Goal: Information Seeking & Learning: Get advice/opinions

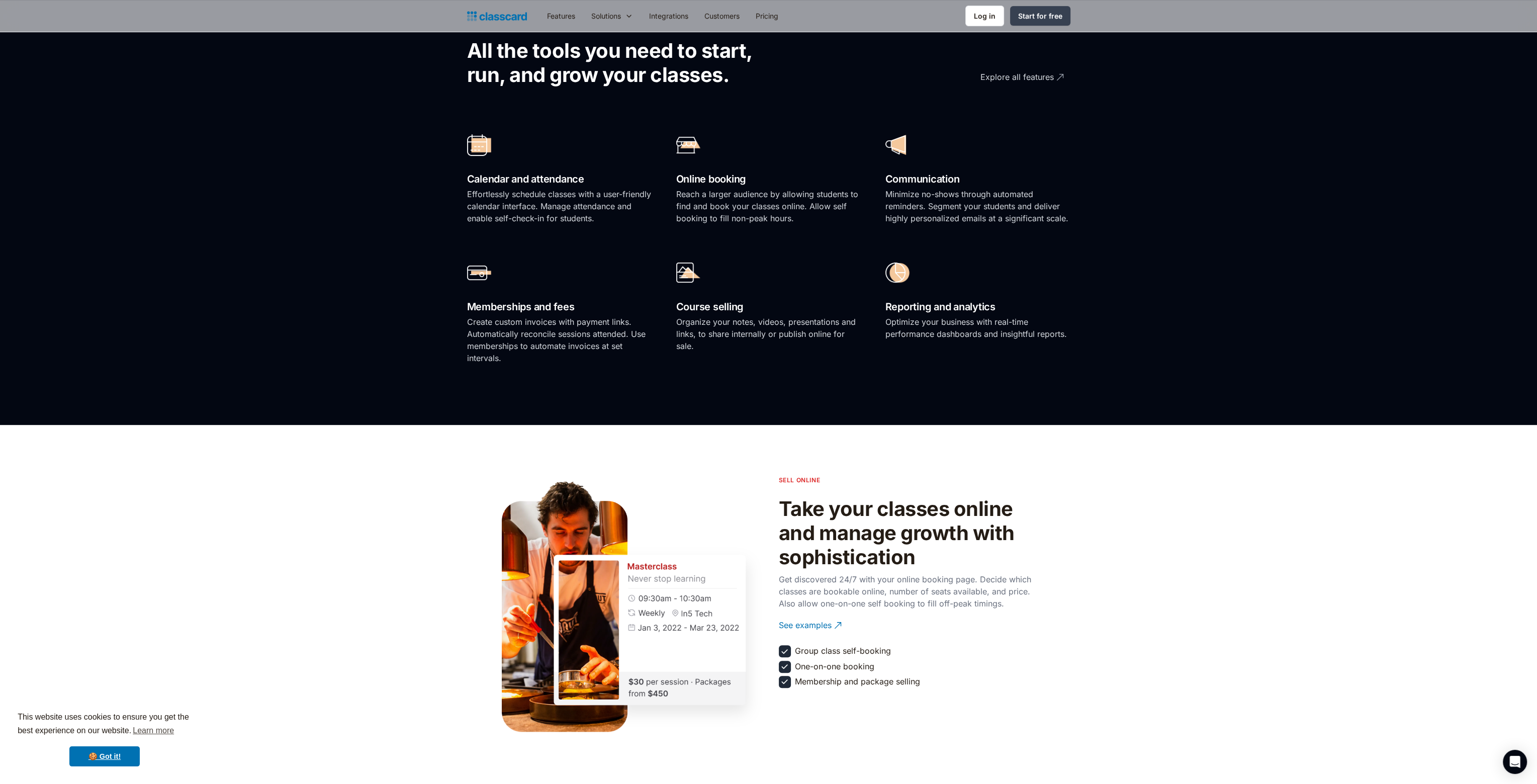
scroll to position [653, 0]
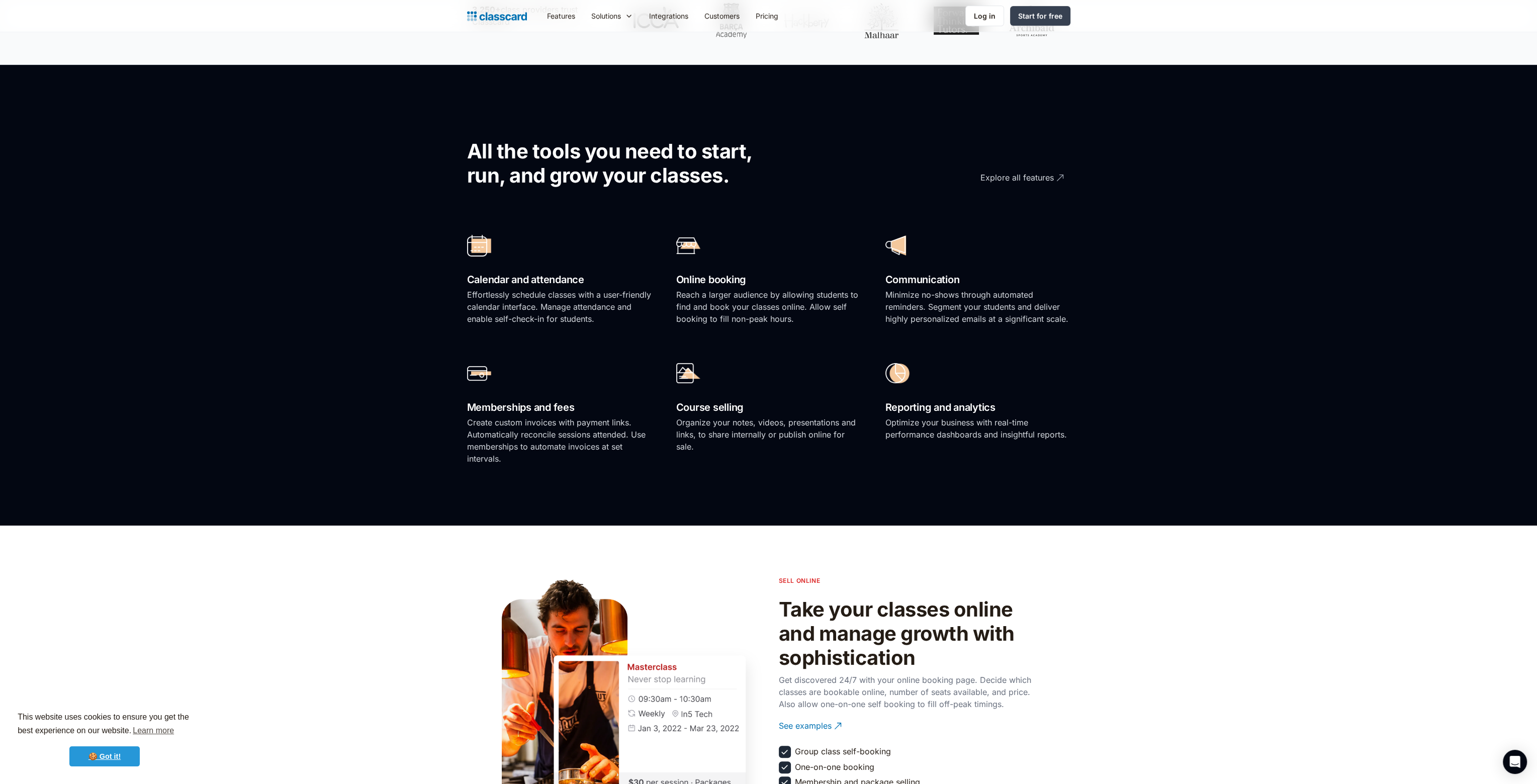
click at [112, 696] on link "🍪 Got it!" at bounding box center [104, 757] width 70 height 20
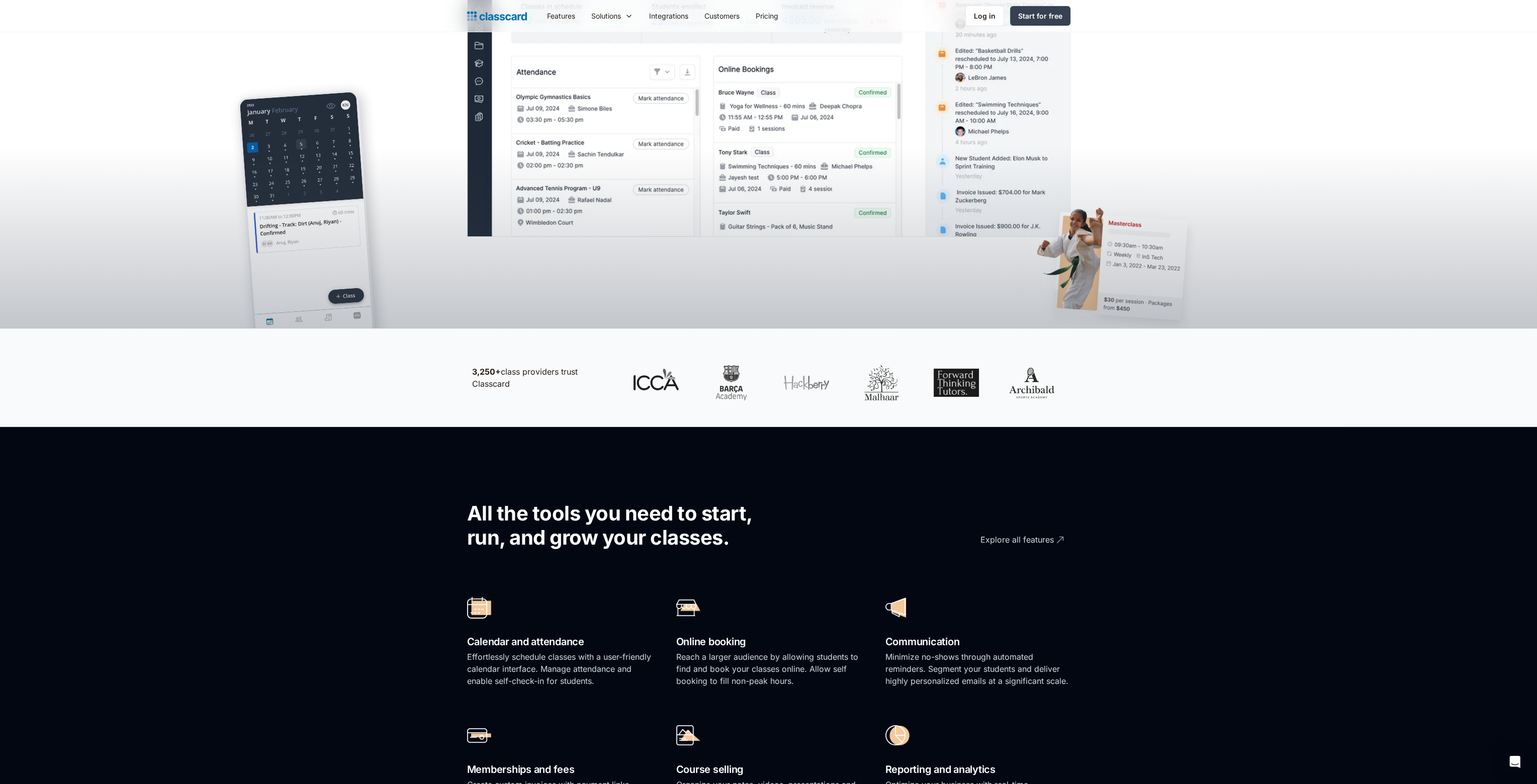
scroll to position [0, 0]
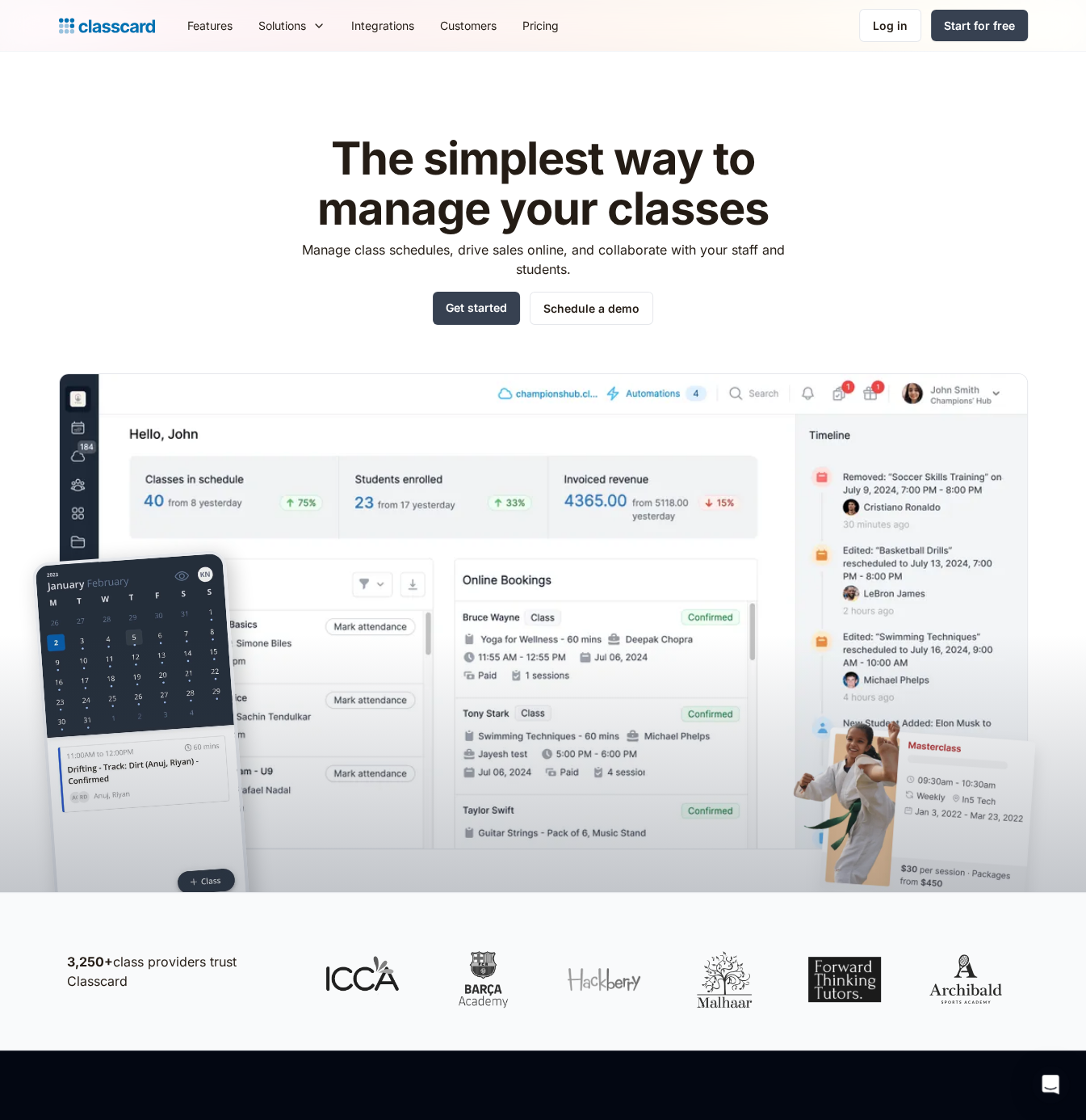
click at [684, 19] on nav "Features Resources Blog The latest industry news, updates and info. Customer st…" at bounding box center [601, 26] width 854 height 36
click at [428, 70] on header "The simplest way to manage your classes Manage class schedules, drive sales onl…" at bounding box center [543, 472] width 1086 height 840
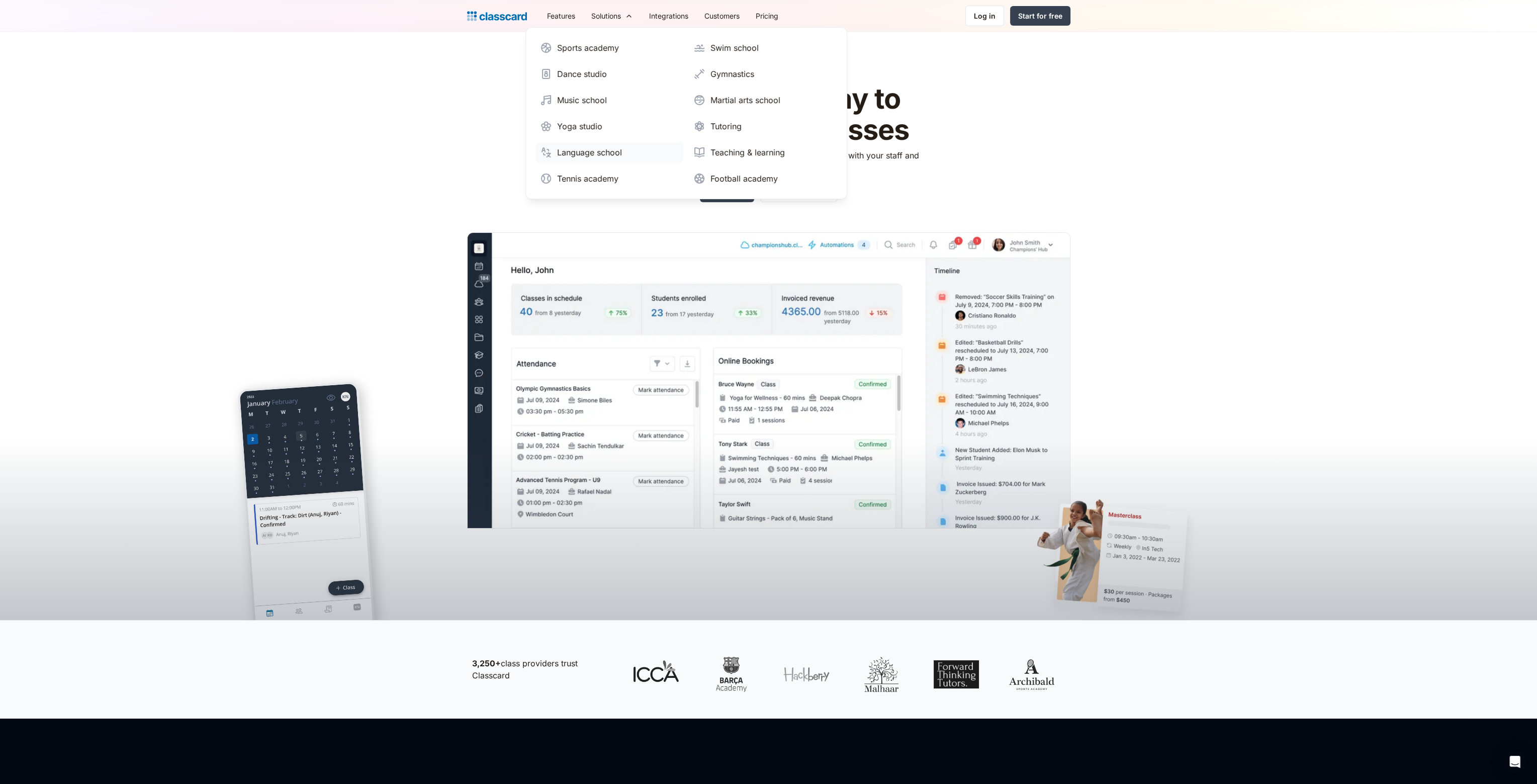
click at [587, 146] on div "Language school" at bounding box center [590, 152] width 65 height 12
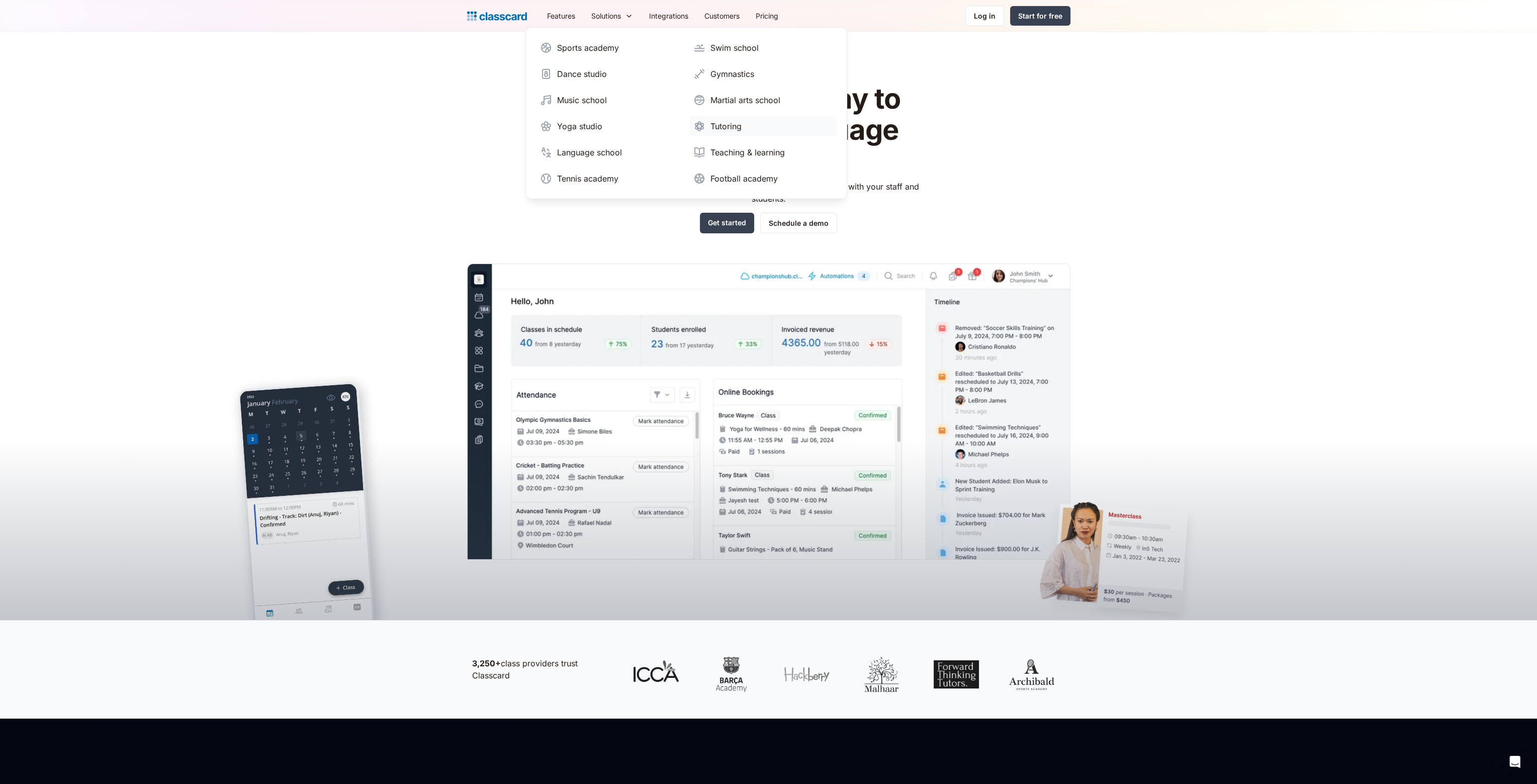
click at [726, 121] on div "Tutoring" at bounding box center [726, 126] width 31 height 12
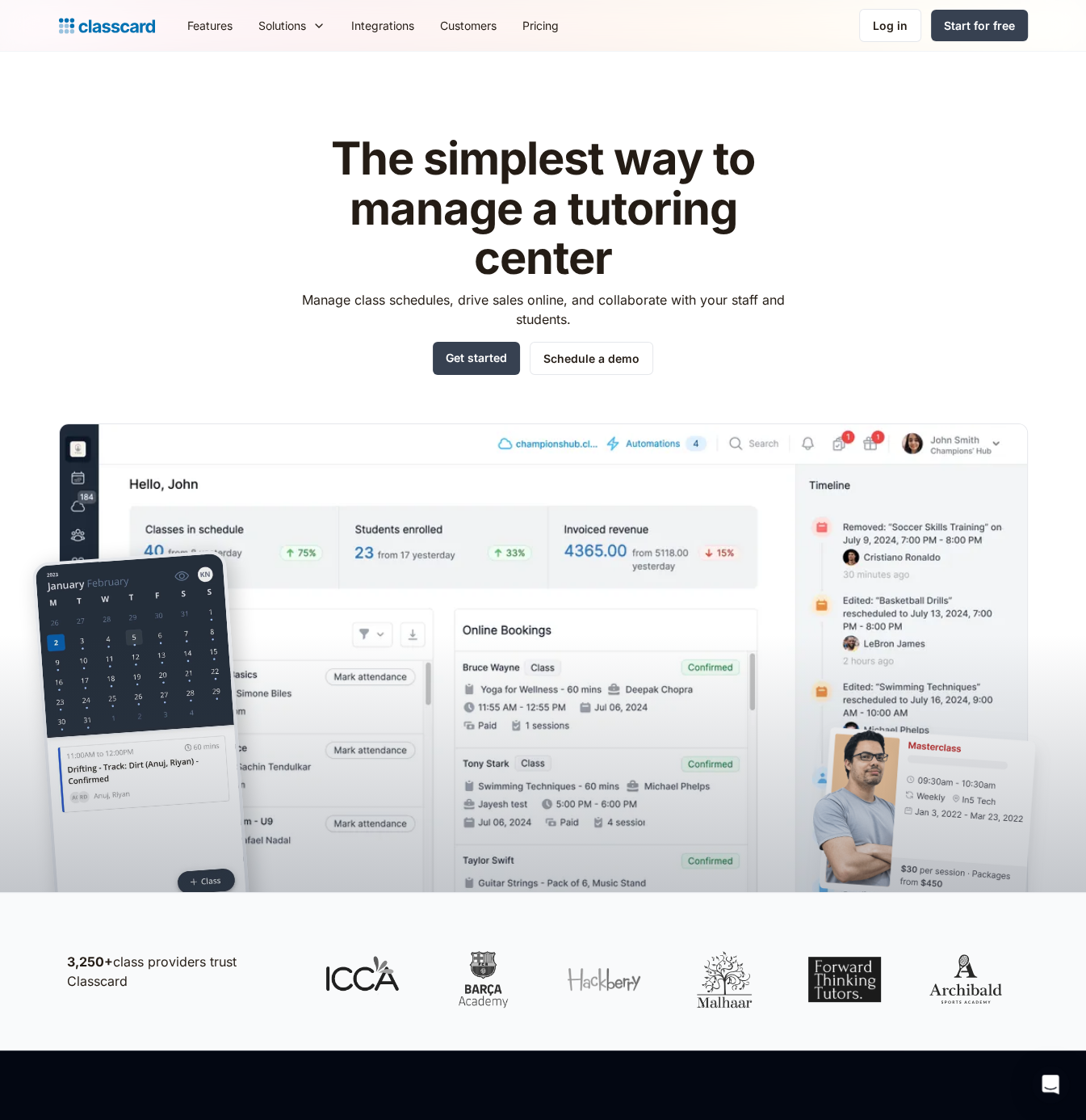
click at [772, 58] on header "The simplest way to manage a tutoring center Manage class schedules, drive sale…" at bounding box center [543, 472] width 1086 height 840
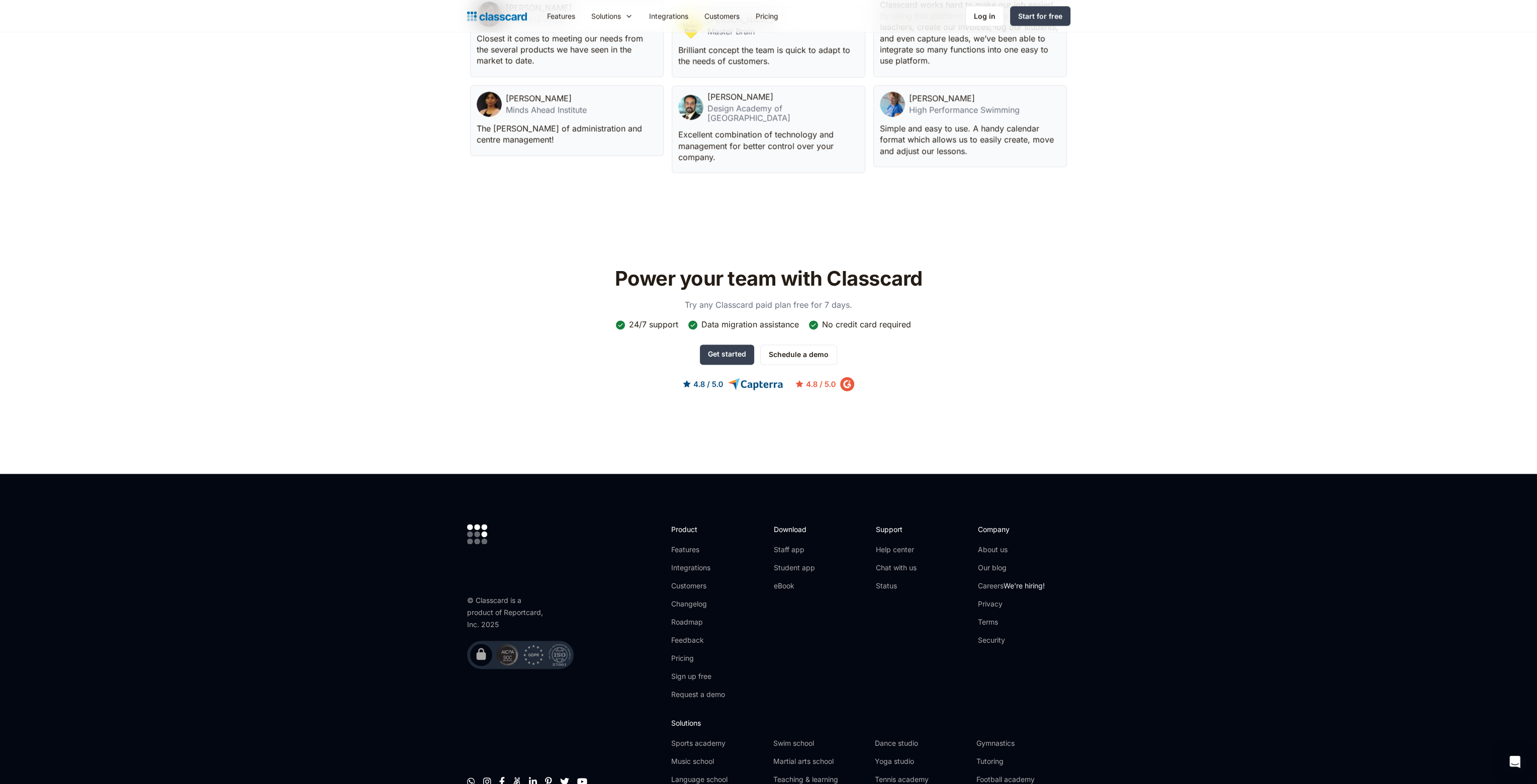
scroll to position [3055, 0]
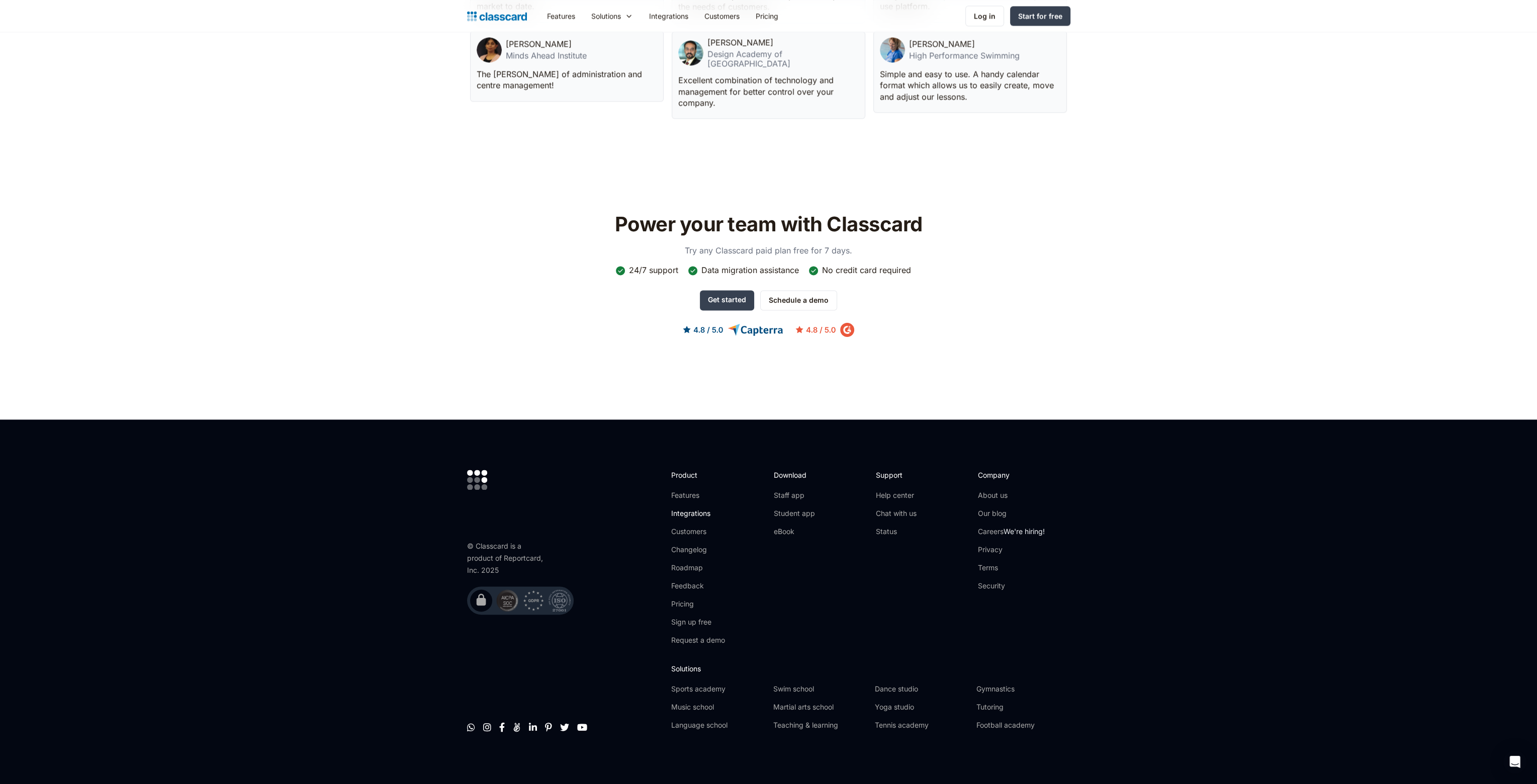
click at [684, 508] on link "Integrations" at bounding box center [698, 513] width 54 height 10
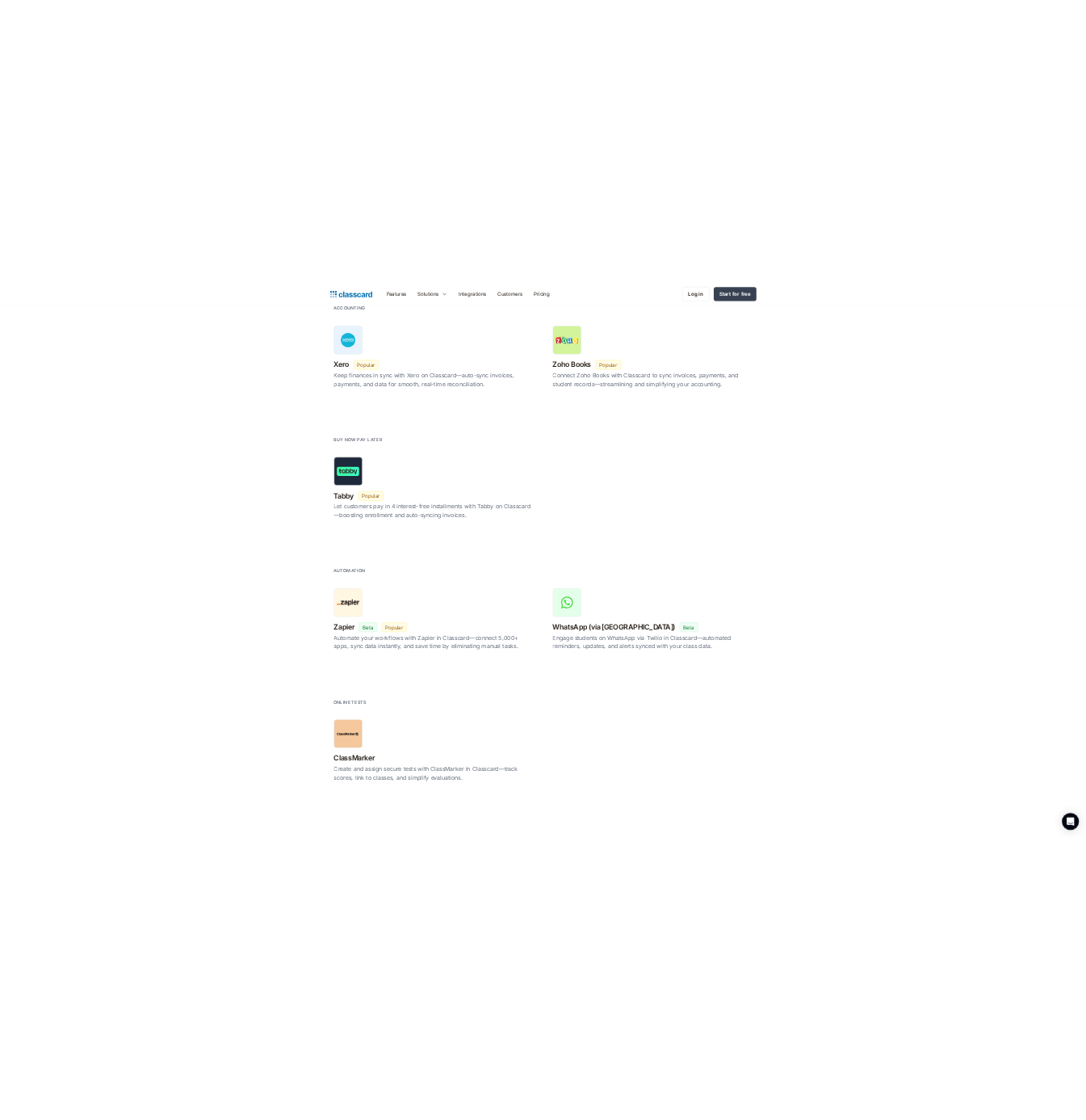
scroll to position [2561, 0]
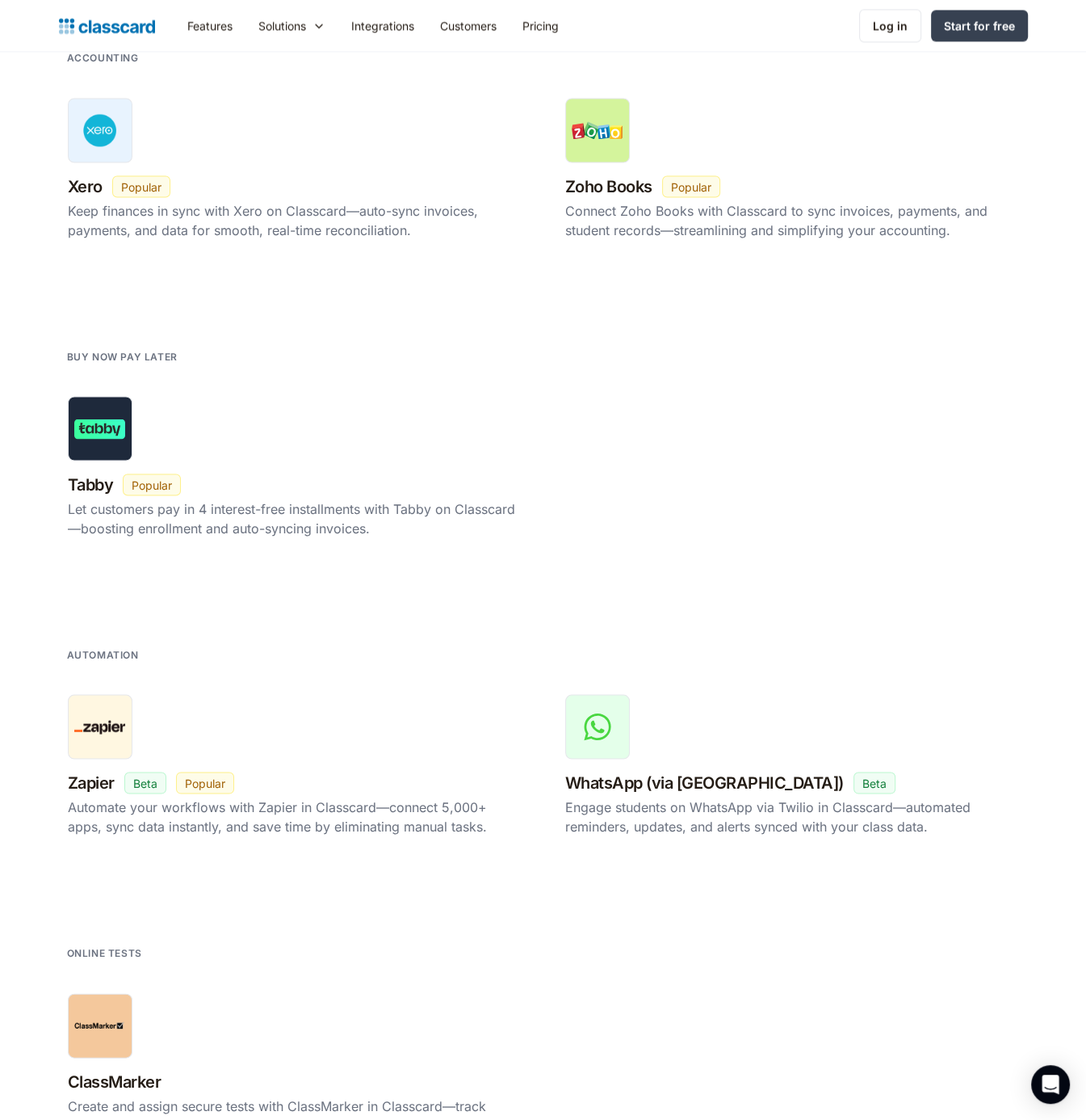
click at [587, 48] on div "Features Resources Blog The latest industry news, updates and info. Customer st…" at bounding box center [543, 26] width 1086 height 52
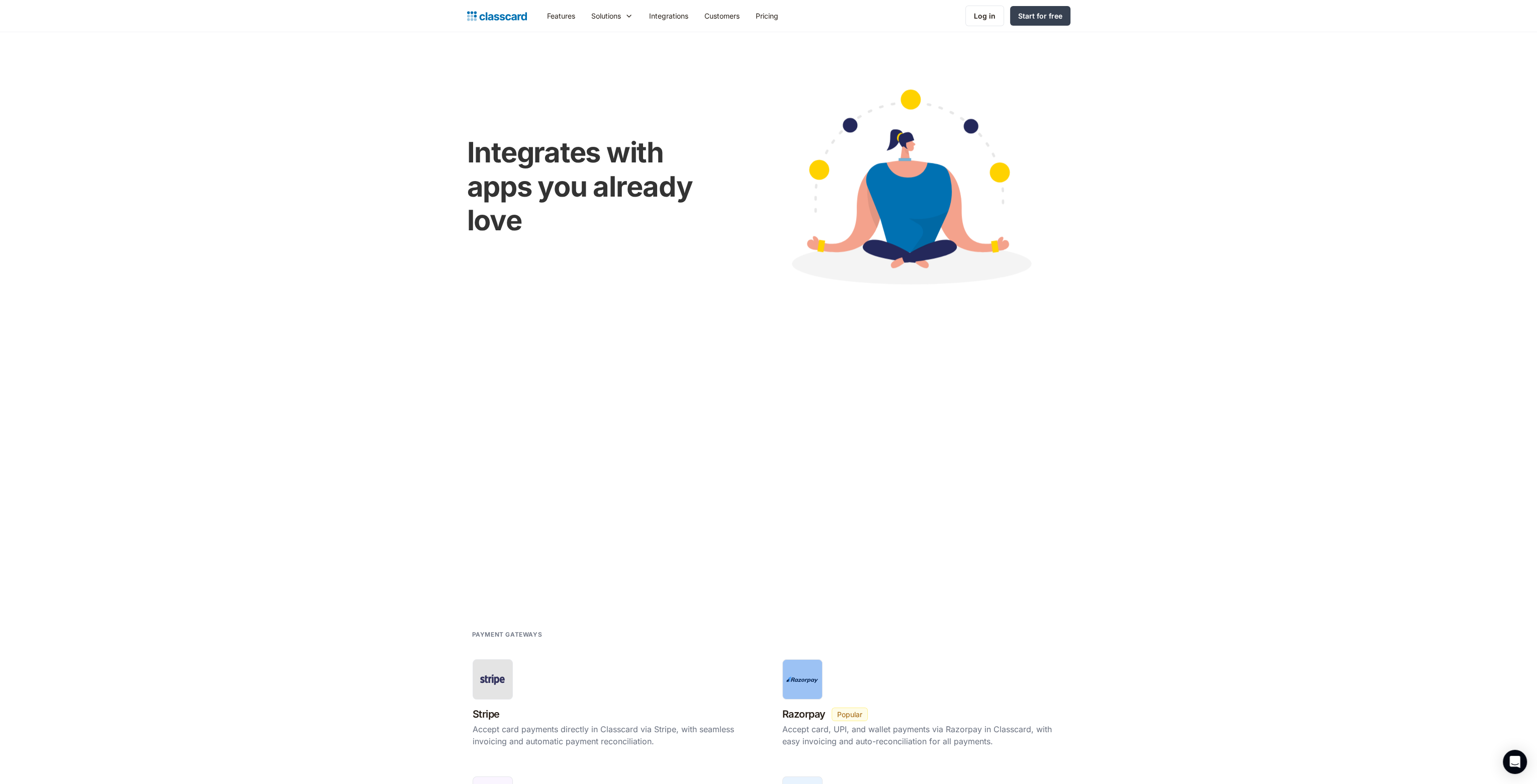
scroll to position [0, 0]
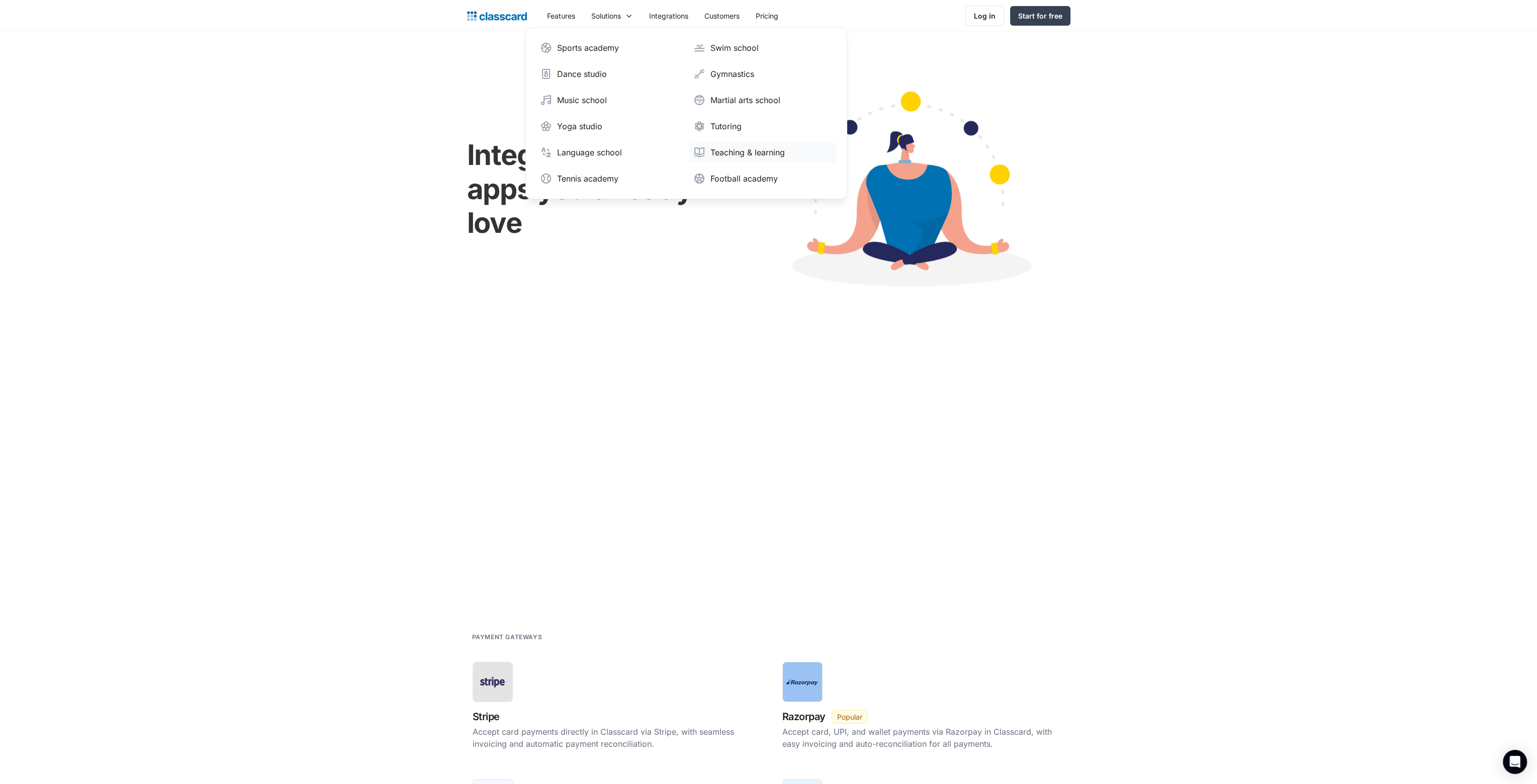
click at [743, 150] on div "Teaching & learning" at bounding box center [748, 152] width 75 height 12
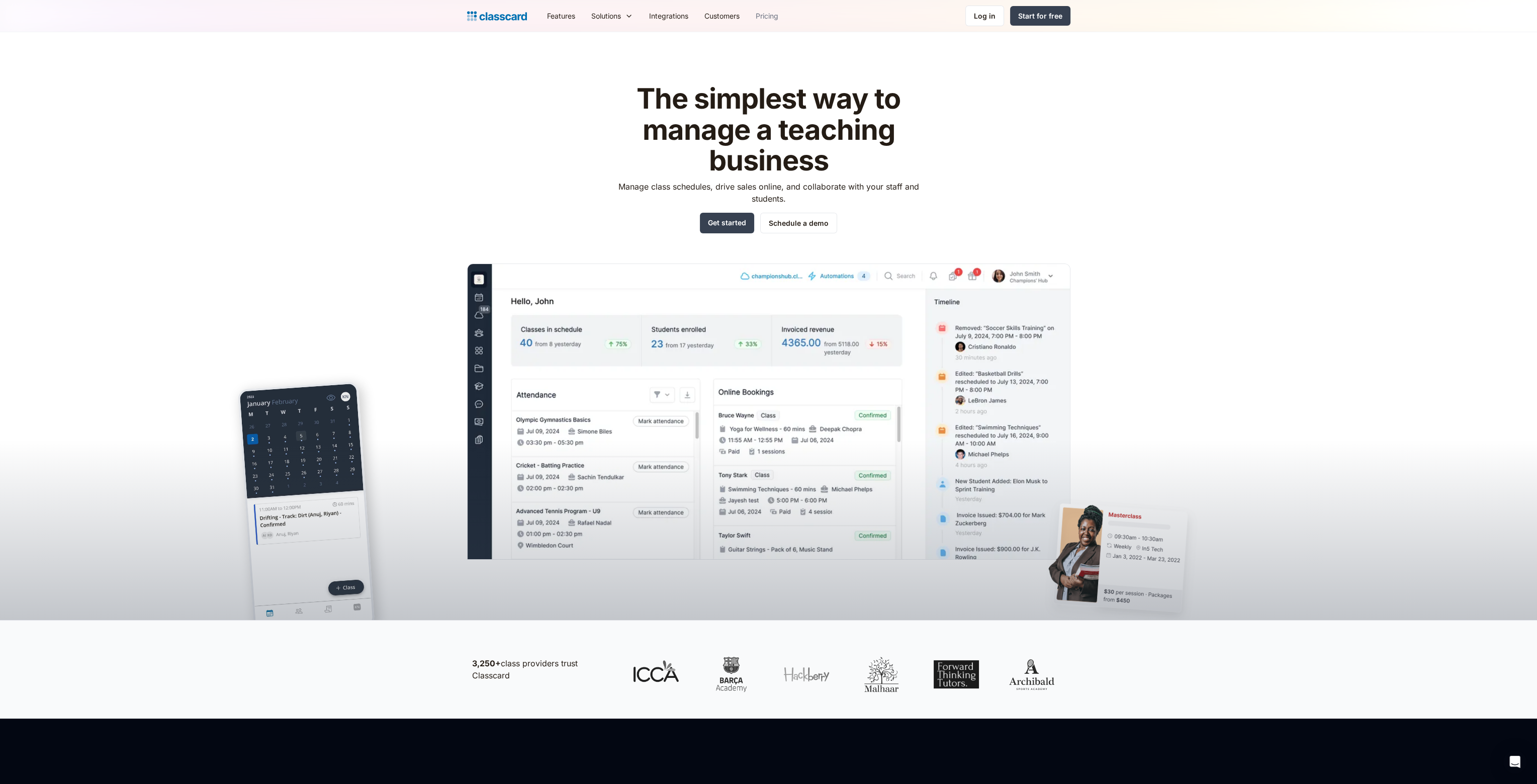
click at [768, 17] on link "Pricing" at bounding box center [767, 16] width 39 height 23
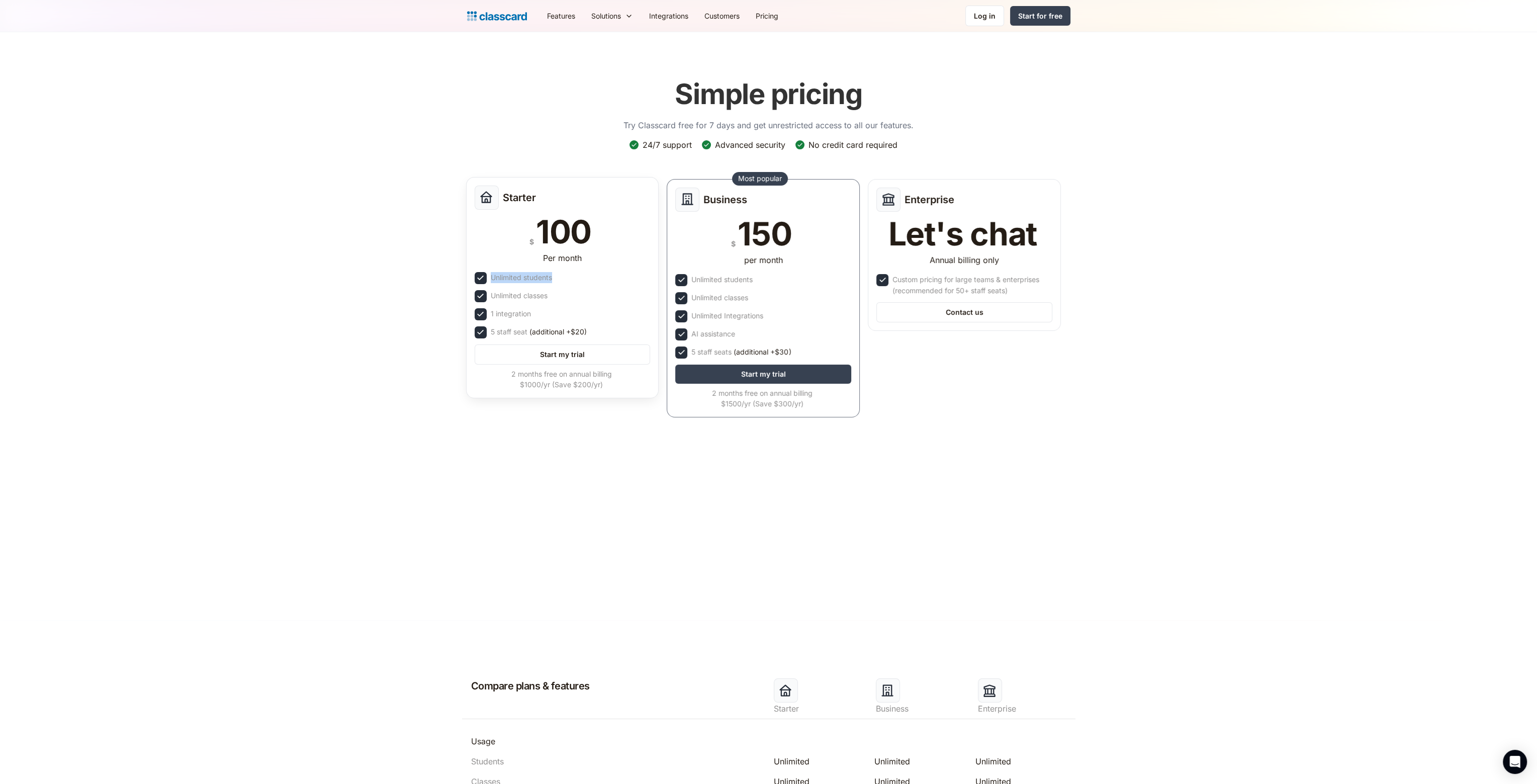
drag, startPoint x: 559, startPoint y: 277, endPoint x: 490, endPoint y: 275, distance: 69.0
click at [490, 275] on div "Unlimited students" at bounding box center [562, 278] width 176 height 12
click at [379, 307] on header "Simple pricing Try Classcard free for 7 days and get unrestricted access to all…" at bounding box center [768, 326] width 1537 height 588
drag, startPoint x: 555, startPoint y: 289, endPoint x: 490, endPoint y: 289, distance: 65.0
click at [490, 290] on div "Unlimited classes" at bounding box center [562, 296] width 176 height 12
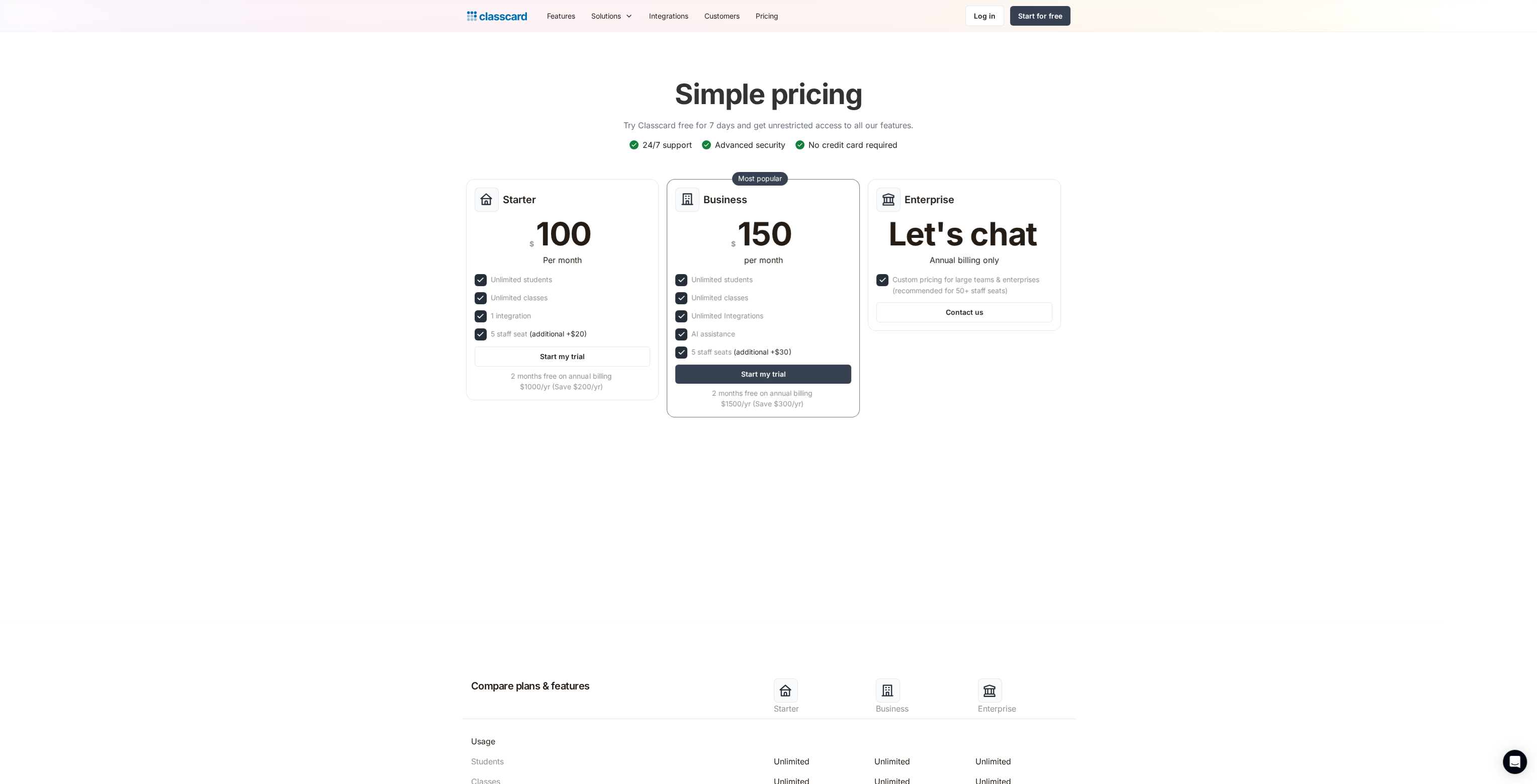
click at [388, 340] on header "Simple pricing Try Classcard free for 7 days and get unrestricted access to all…" at bounding box center [768, 326] width 1537 height 588
drag, startPoint x: 593, startPoint y: 331, endPoint x: 492, endPoint y: 331, distance: 101.0
click at [492, 331] on div "5 staff seat (additional +$20)" at bounding box center [562, 332] width 176 height 12
click at [400, 434] on header "Simple pricing Try Classcard free for 7 days and get unrestricted access to all…" at bounding box center [768, 326] width 1537 height 588
drag, startPoint x: 762, startPoint y: 276, endPoint x: 692, endPoint y: 277, distance: 70.0
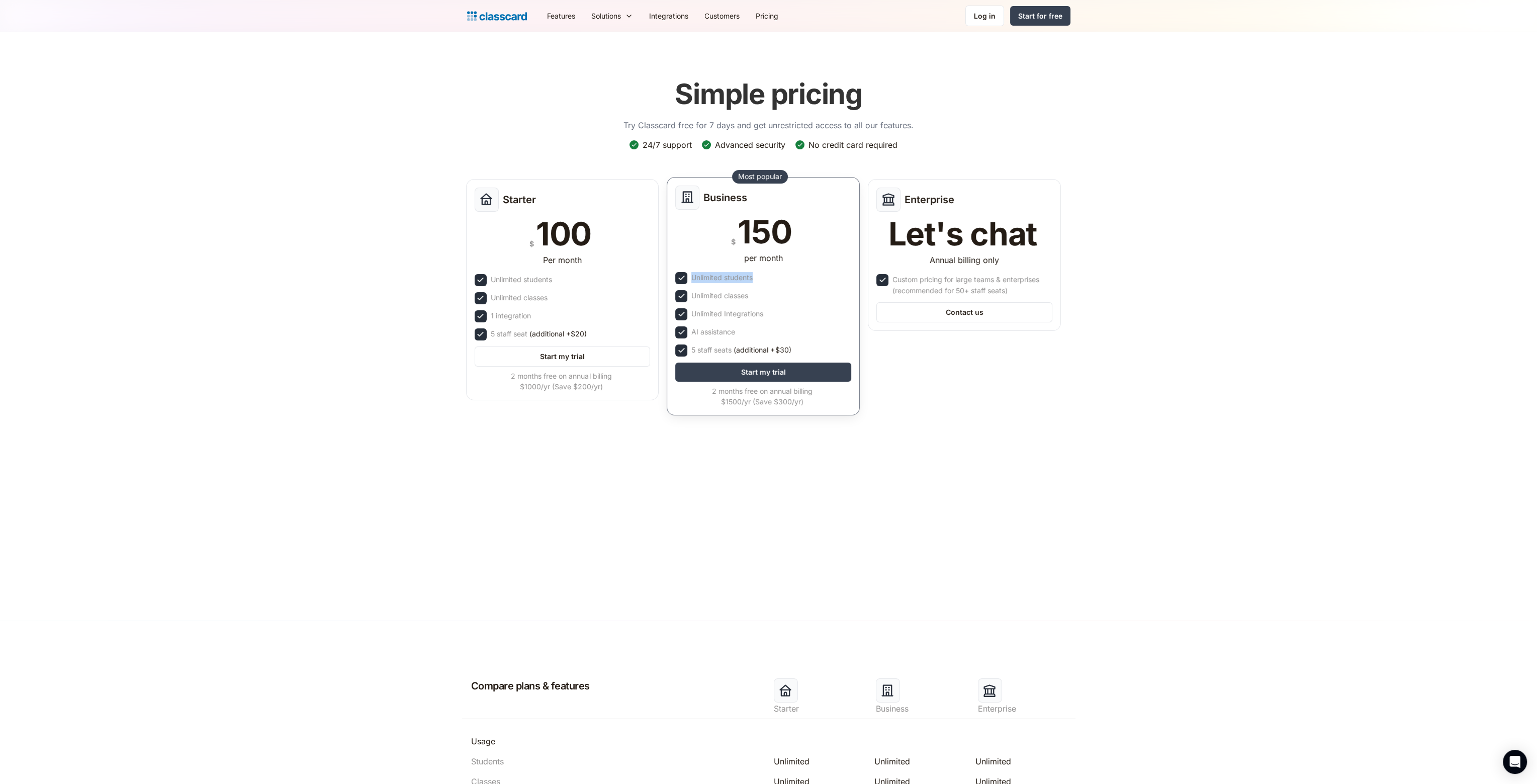
click at [692, 277] on div "Unlimited students" at bounding box center [763, 278] width 176 height 12
click at [781, 271] on div "Business $ 150 per month Unlimited students Unlimited classes Unlimited Integra…" at bounding box center [763, 296] width 193 height 238
click at [1013, 309] on link "Contact us" at bounding box center [964, 310] width 176 height 20
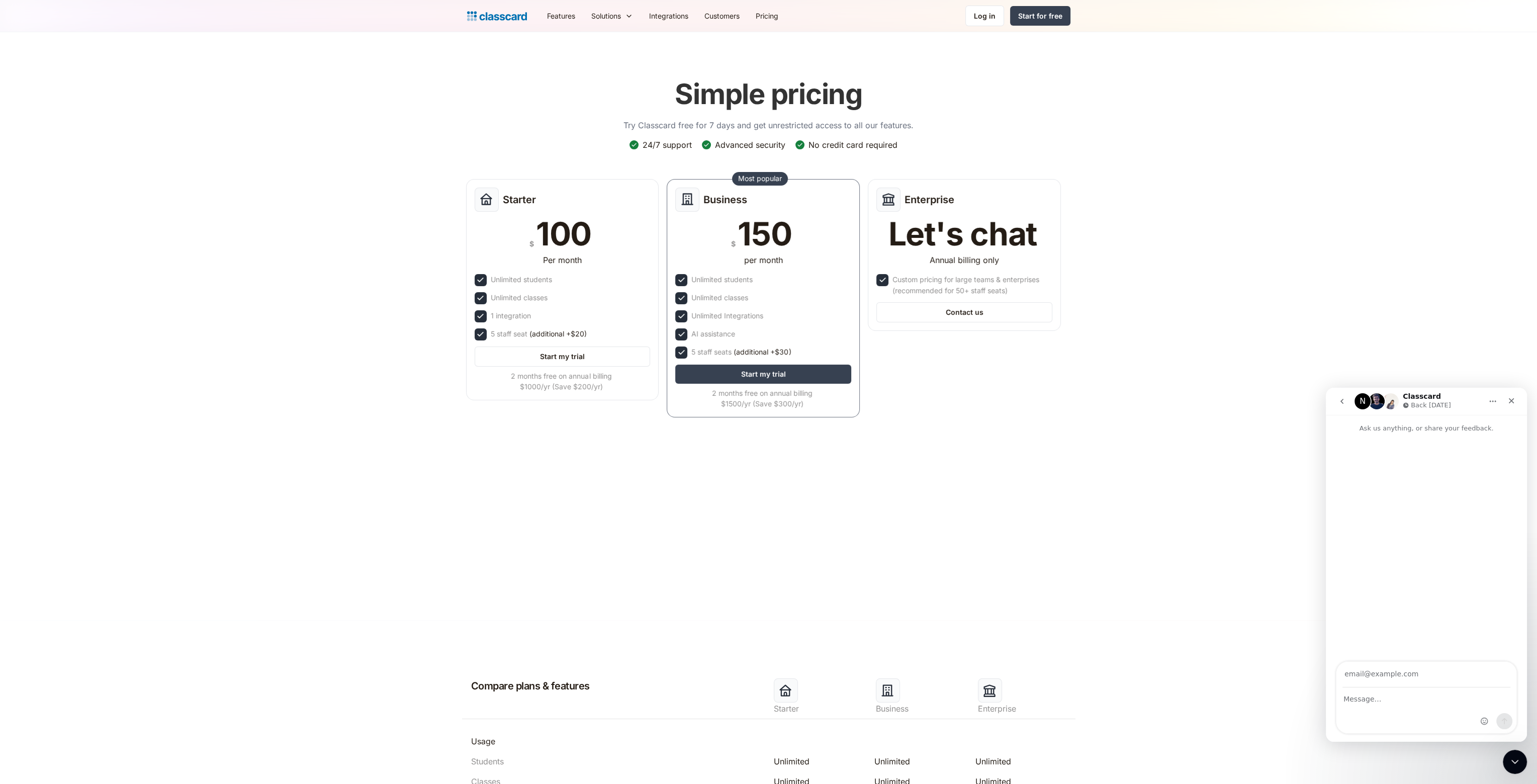
click at [1388, 667] on input "Your email" at bounding box center [1426, 674] width 168 height 26
type input "ub.kahmed@gmail.com"
click at [1385, 700] on textarea "Message…" at bounding box center [1427, 696] width 180 height 17
type textarea "We are online Arabic learning institute. we need to details to see if u r r goo…"
click at [1505, 714] on button "Send a message…" at bounding box center [1504, 721] width 16 height 16
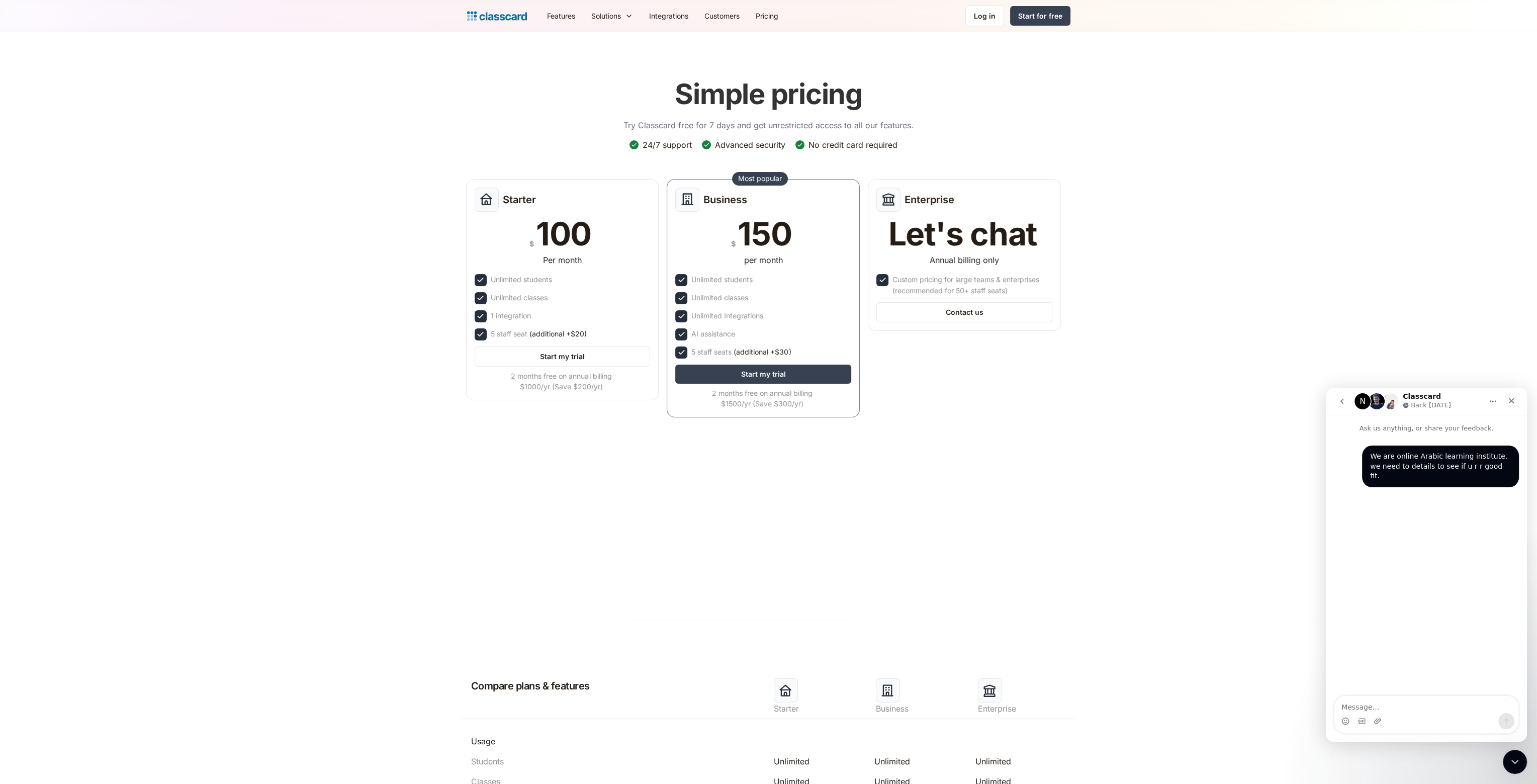
click at [1515, 756] on icon "Close Intercom Messenger" at bounding box center [1515, 762] width 12 height 12
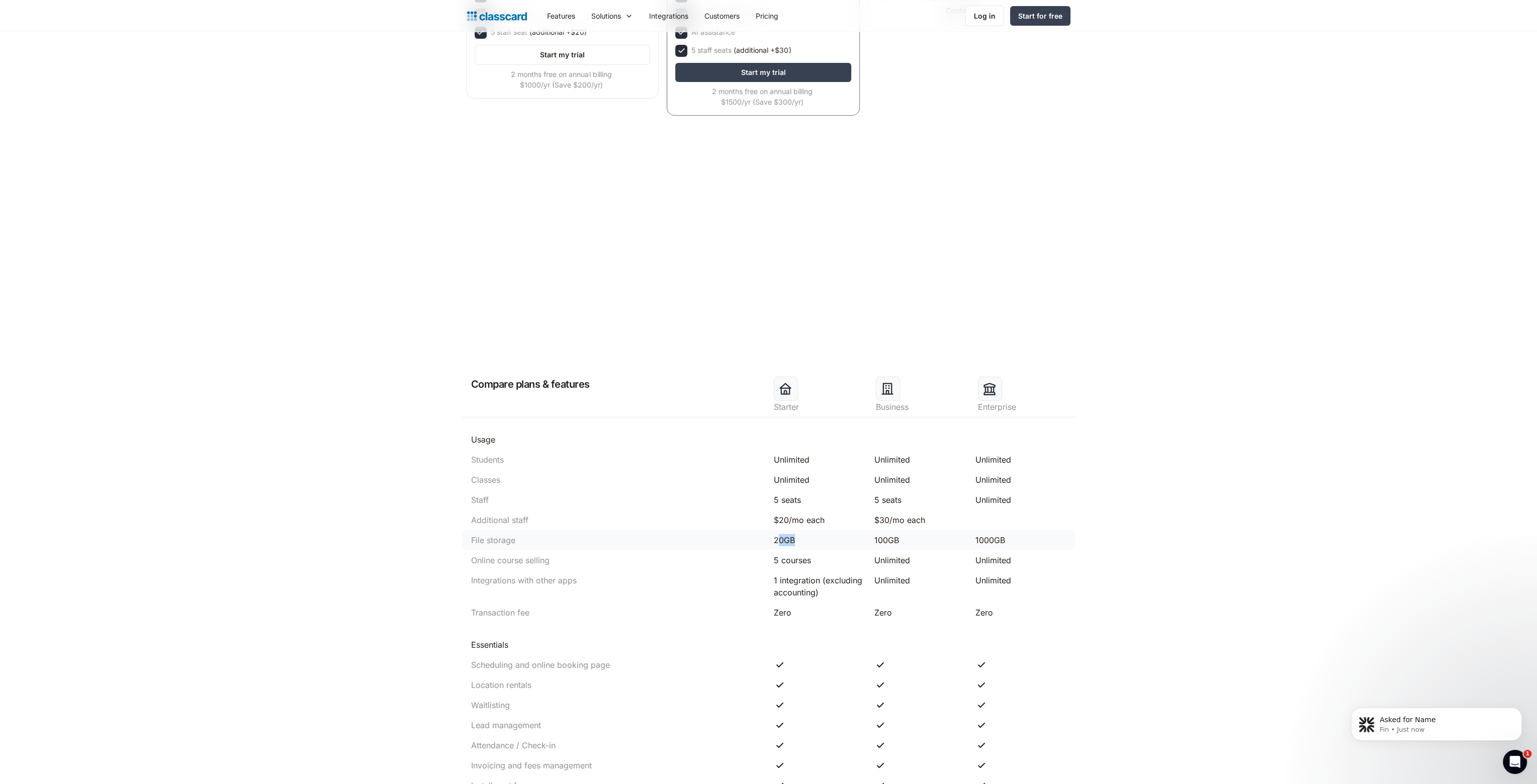
drag, startPoint x: 804, startPoint y: 539, endPoint x: 778, endPoint y: 539, distance: 26.0
click at [778, 539] on div "20GB" at bounding box center [819, 540] width 91 height 12
click at [1400, 717] on p "Asked for Name" at bounding box center [1444, 720] width 129 height 10
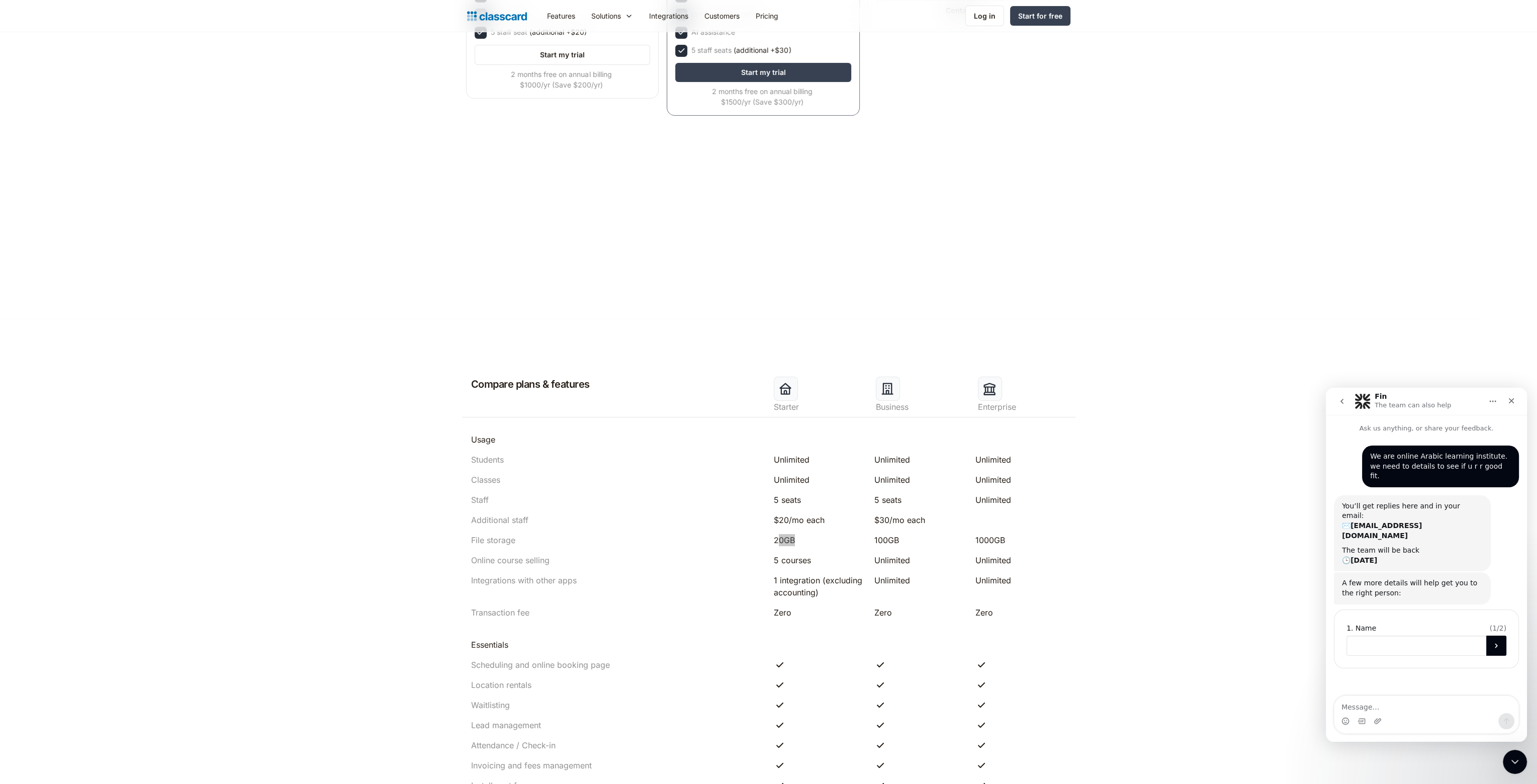
click at [1391, 635] on input "Name" at bounding box center [1416, 646] width 140 height 20
type input "kiki"
click at [1497, 641] on icon "Submit" at bounding box center [1496, 645] width 8 height 8
click at [1398, 676] on input "Company name" at bounding box center [1416, 686] width 140 height 20
type input "Tawgee"
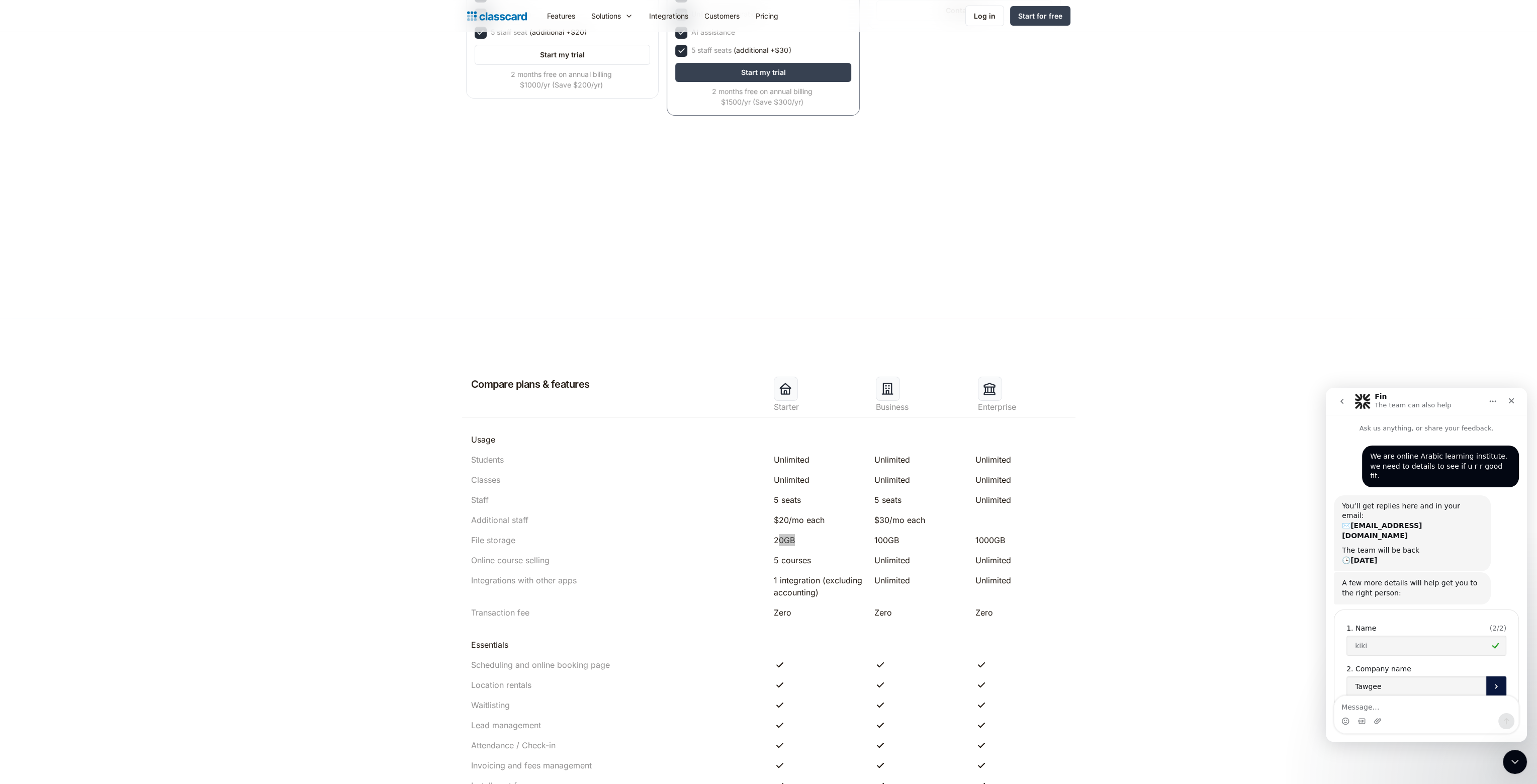
click at [1501, 676] on button "Submit" at bounding box center [1496, 686] width 20 height 20
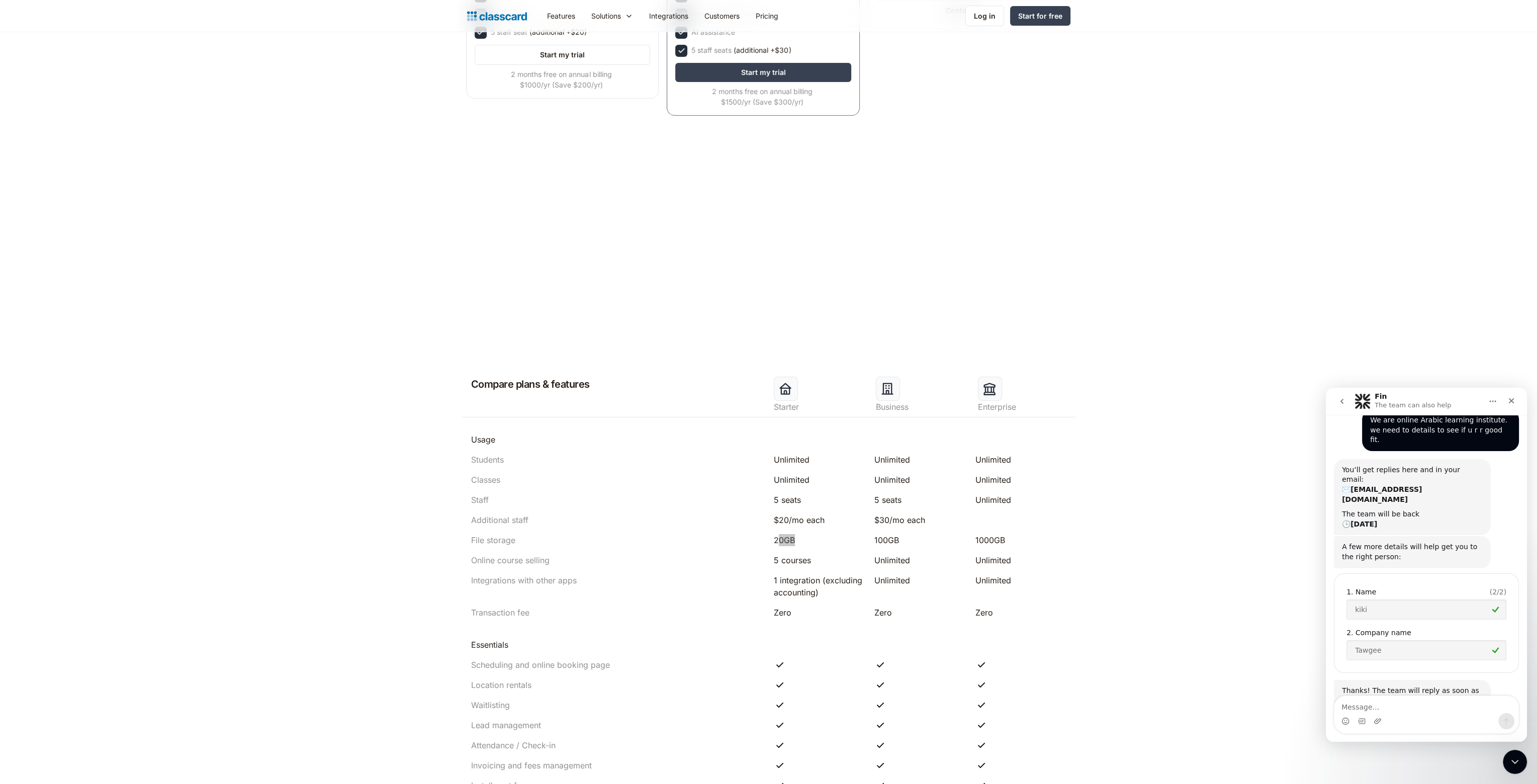
scroll to position [43, 0]
click at [1511, 766] on icon "Close Intercom Messenger" at bounding box center [1515, 762] width 12 height 12
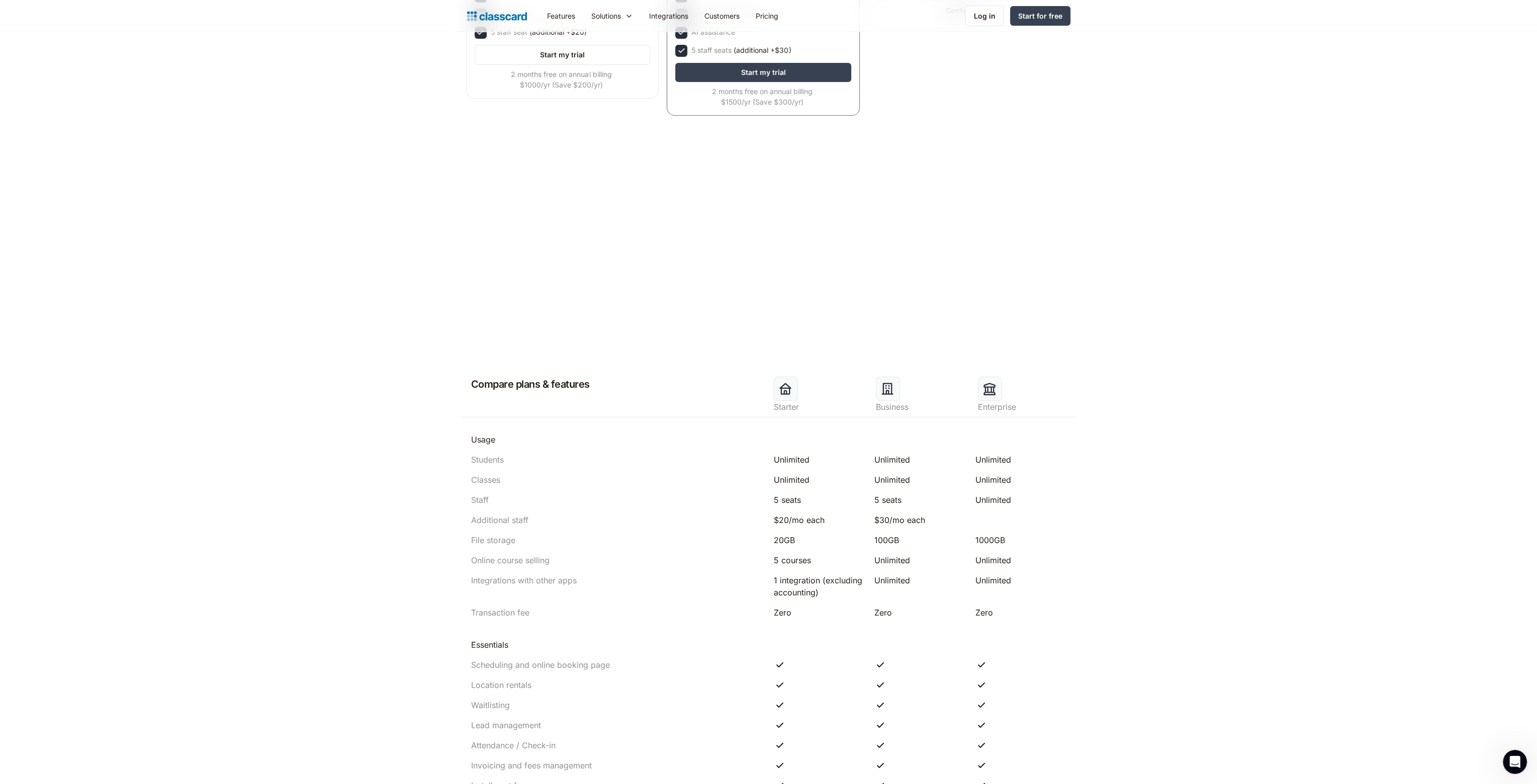
click at [295, 523] on header "Compare plans & features Starter Business Enterprise Usage Students Unlimited U…" at bounding box center [768, 795] width 1537 height 954
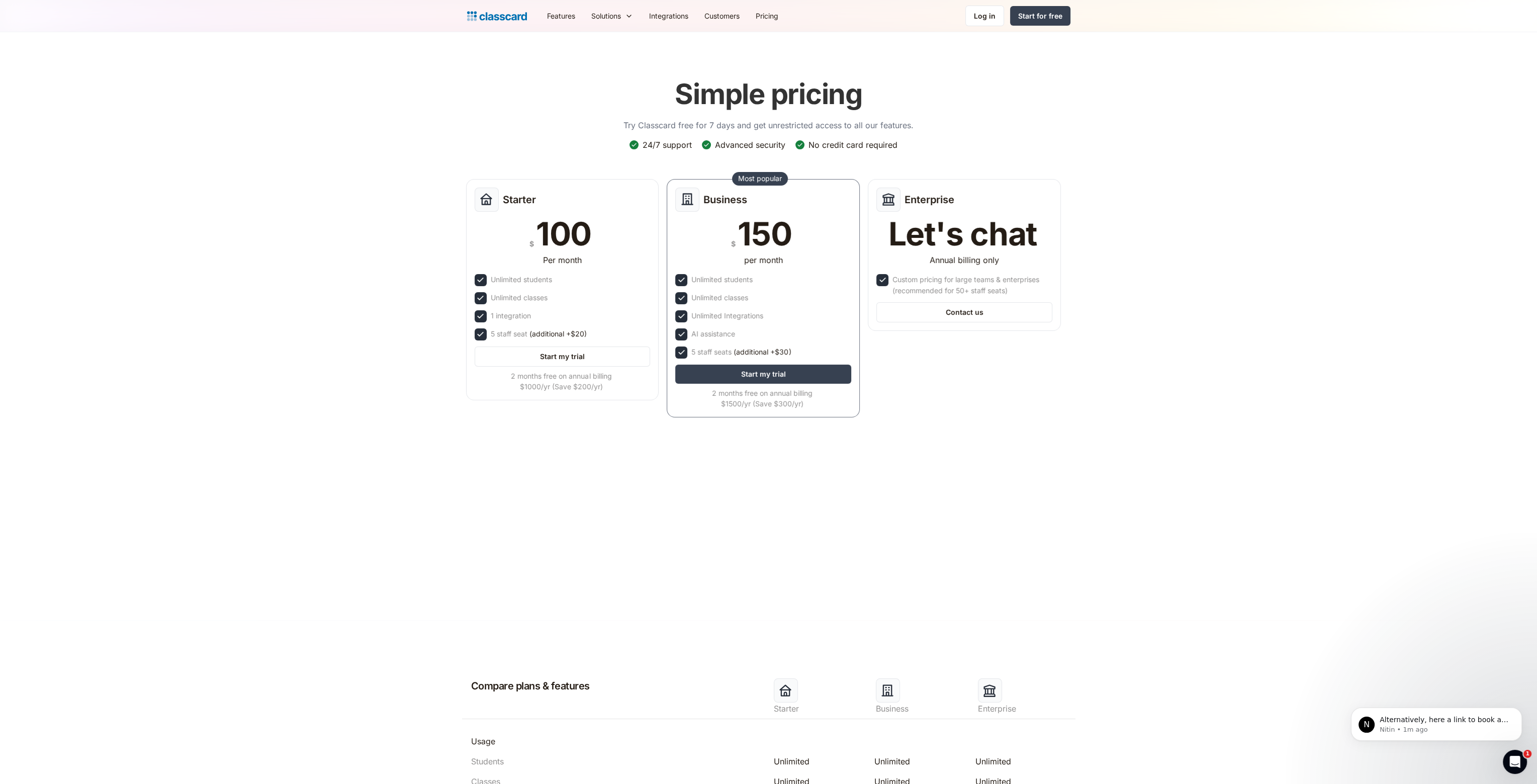
scroll to position [207, 0]
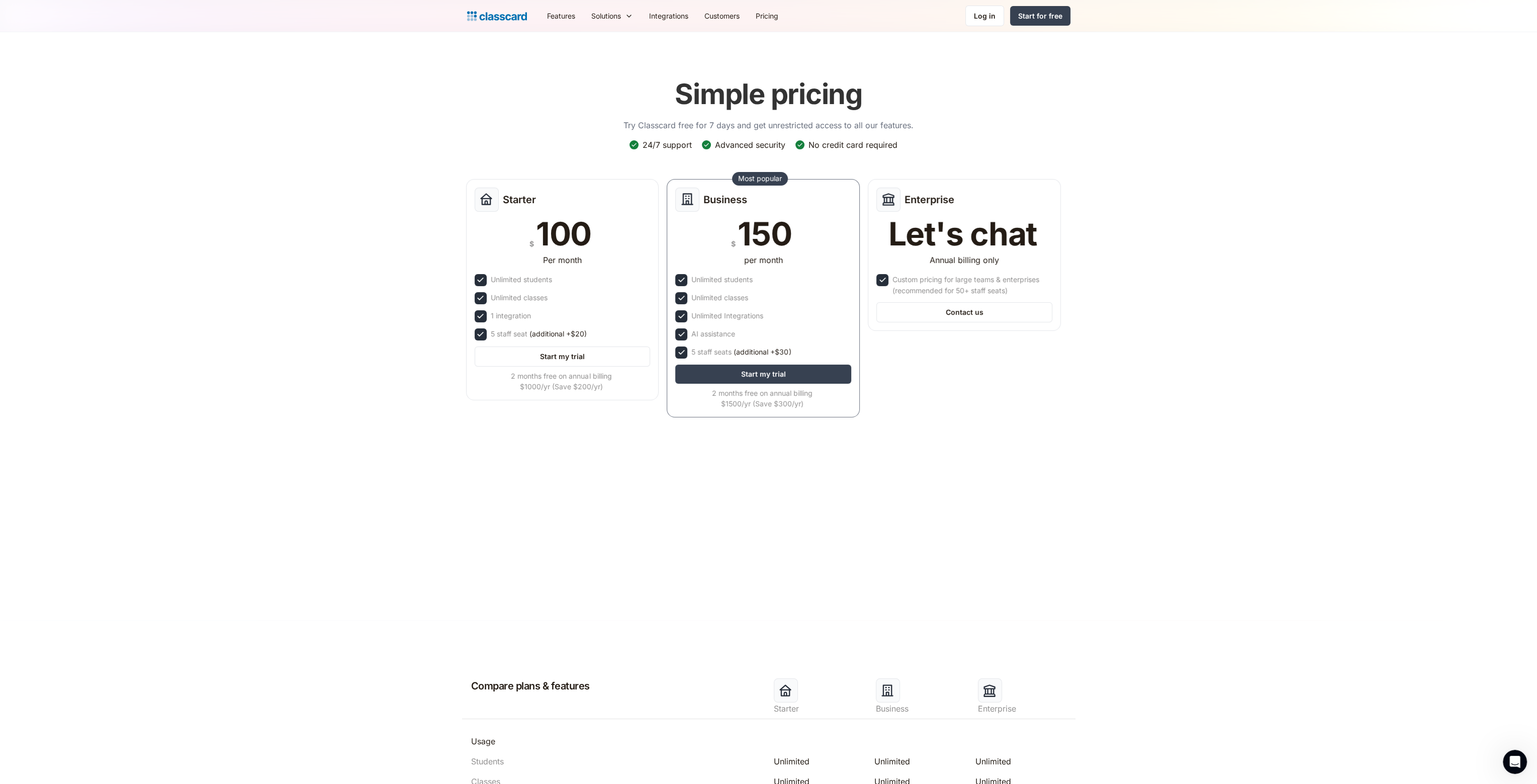
click at [495, 18] on img "home" at bounding box center [497, 16] width 60 height 14
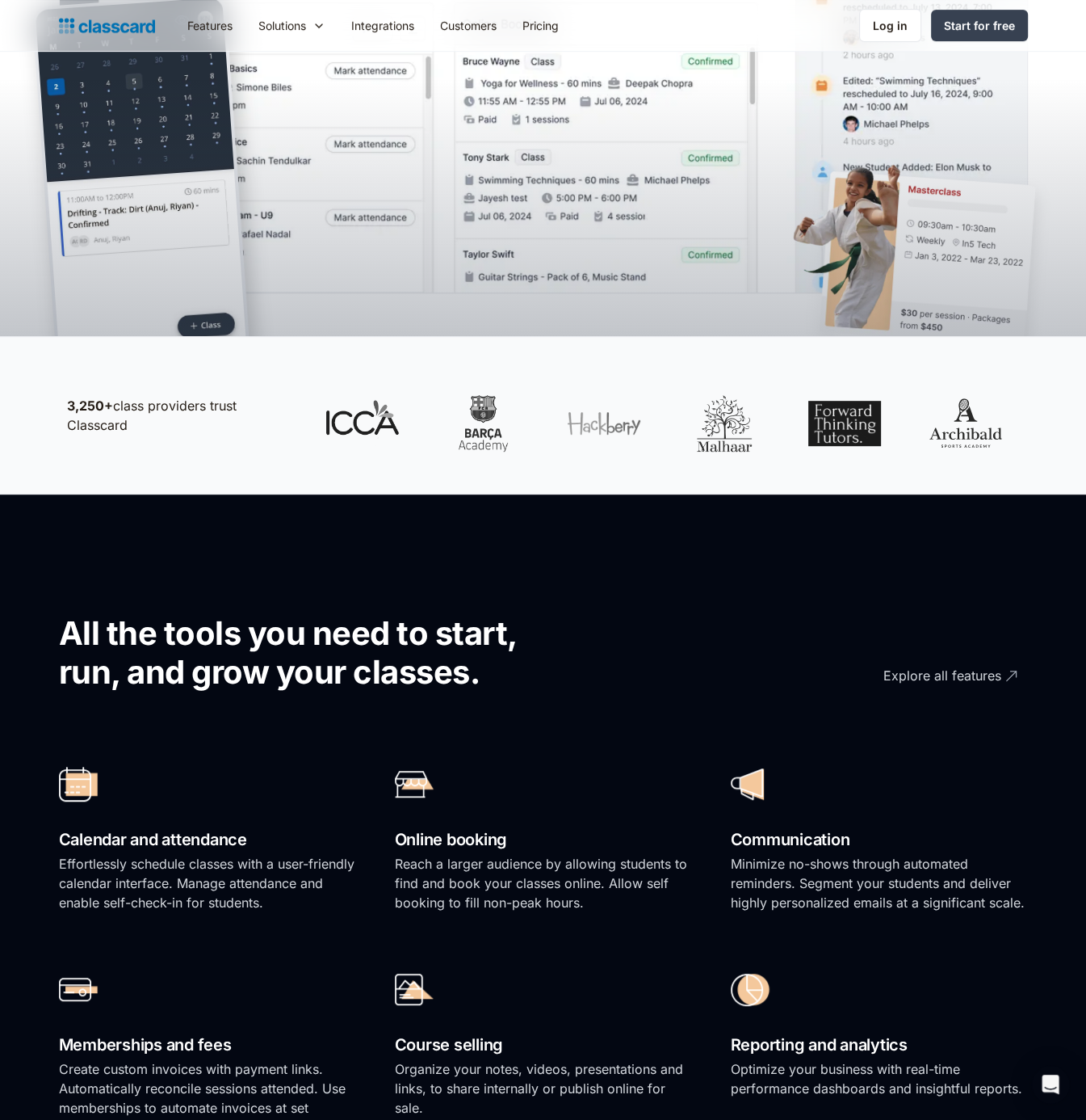
scroll to position [323, 0]
